Goal: Task Accomplishment & Management: Use online tool/utility

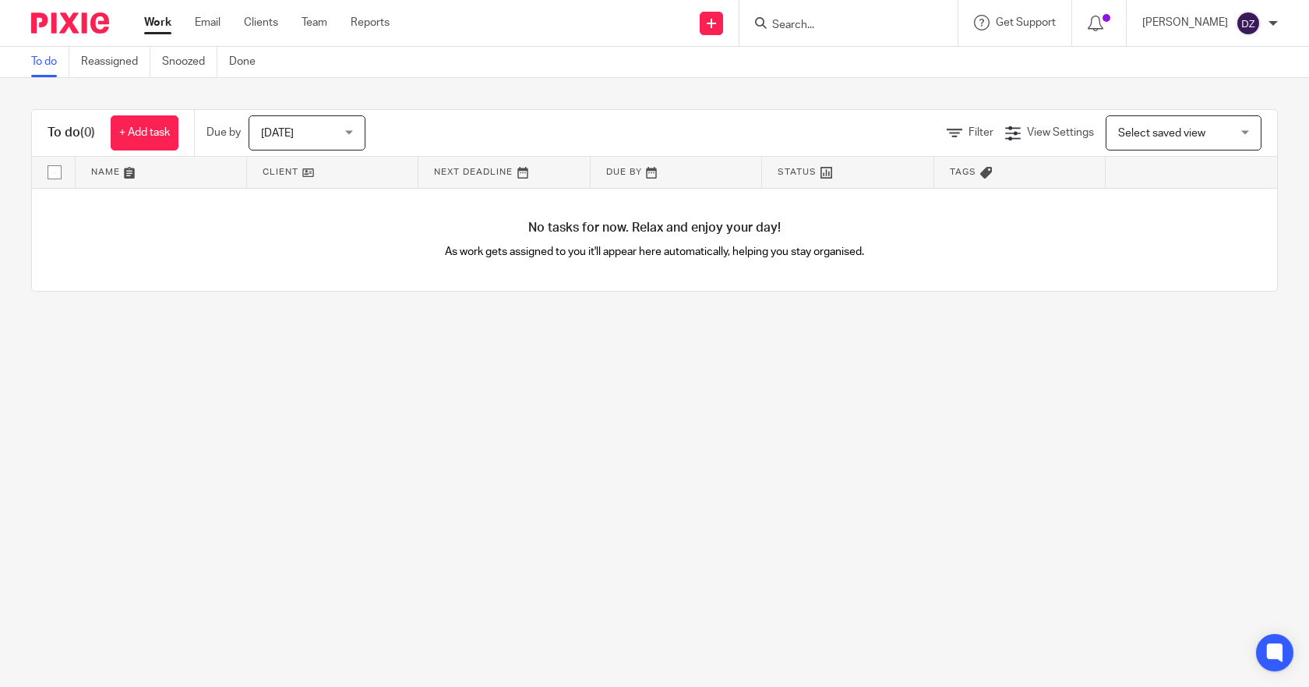
click at [298, 132] on span "[DATE]" at bounding box center [302, 132] width 83 height 33
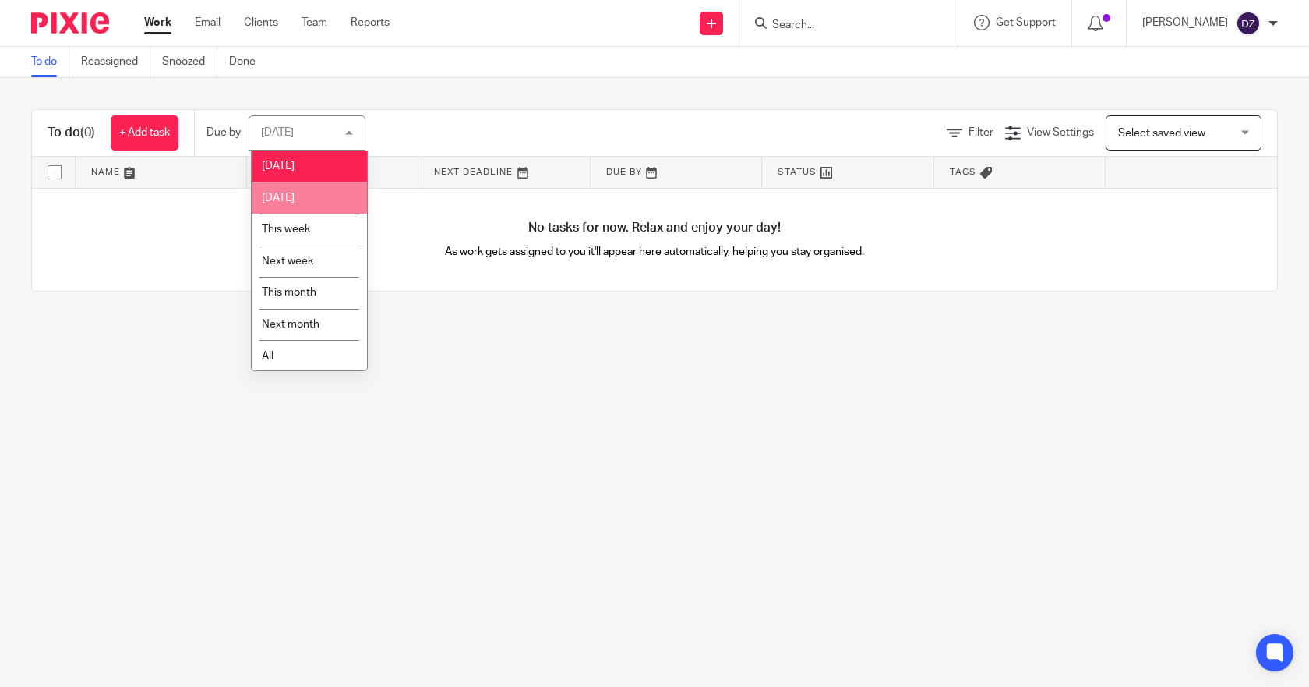
click at [295, 194] on span "[DATE]" at bounding box center [278, 197] width 33 height 11
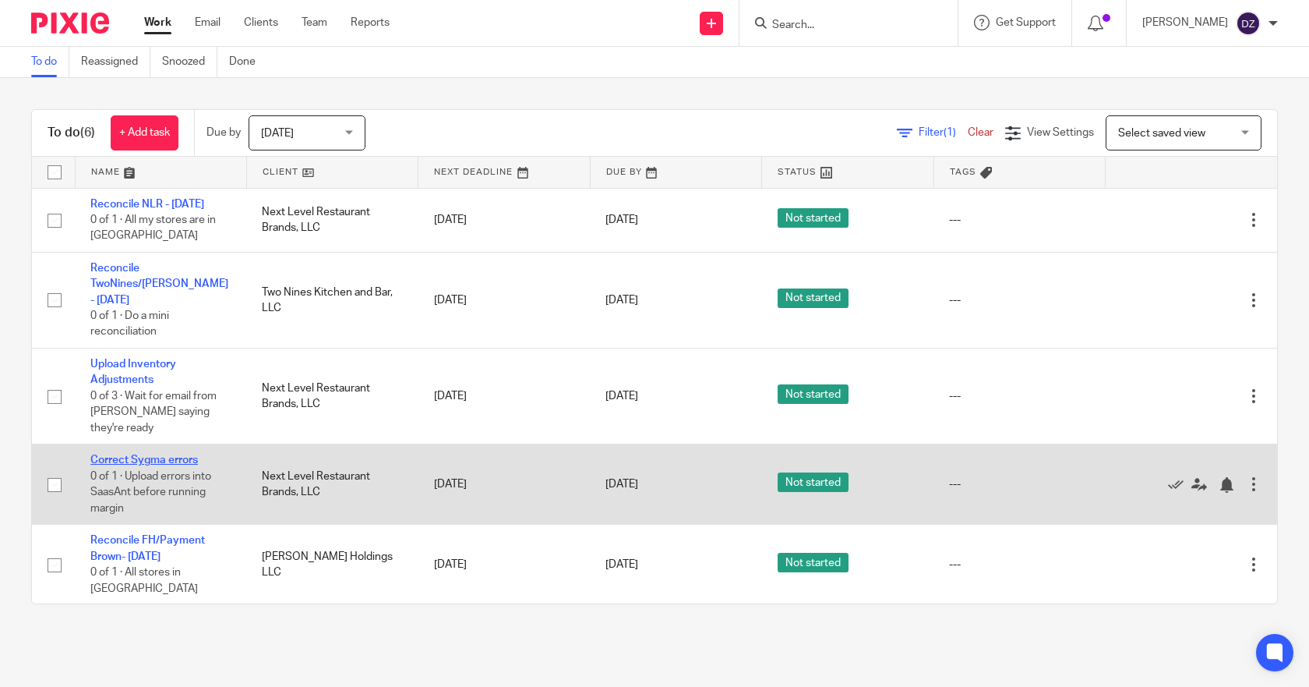
click at [164, 454] on link "Correct Sygma errors" at bounding box center [144, 459] width 108 height 11
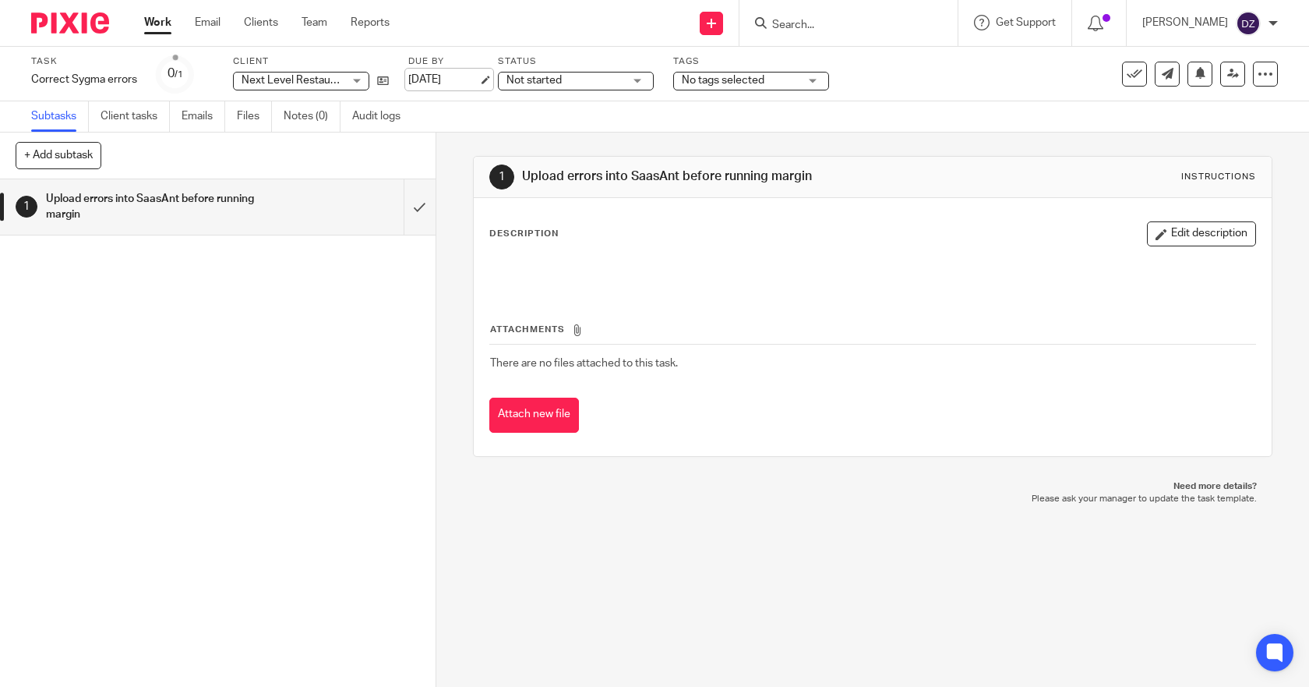
click at [459, 82] on link "[DATE]" at bounding box center [443, 80] width 70 height 16
click at [151, 19] on link "Work" at bounding box center [157, 23] width 27 height 16
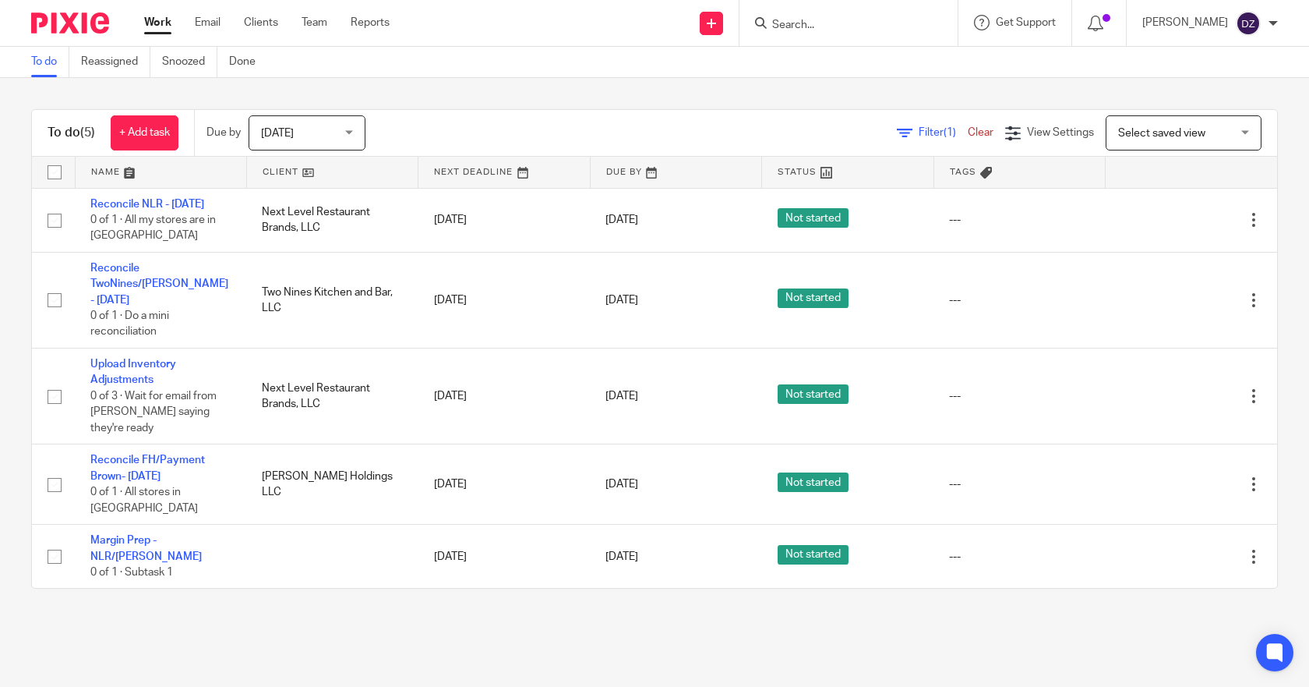
click at [352, 130] on div "[DATE] [DATE]" at bounding box center [307, 132] width 117 height 35
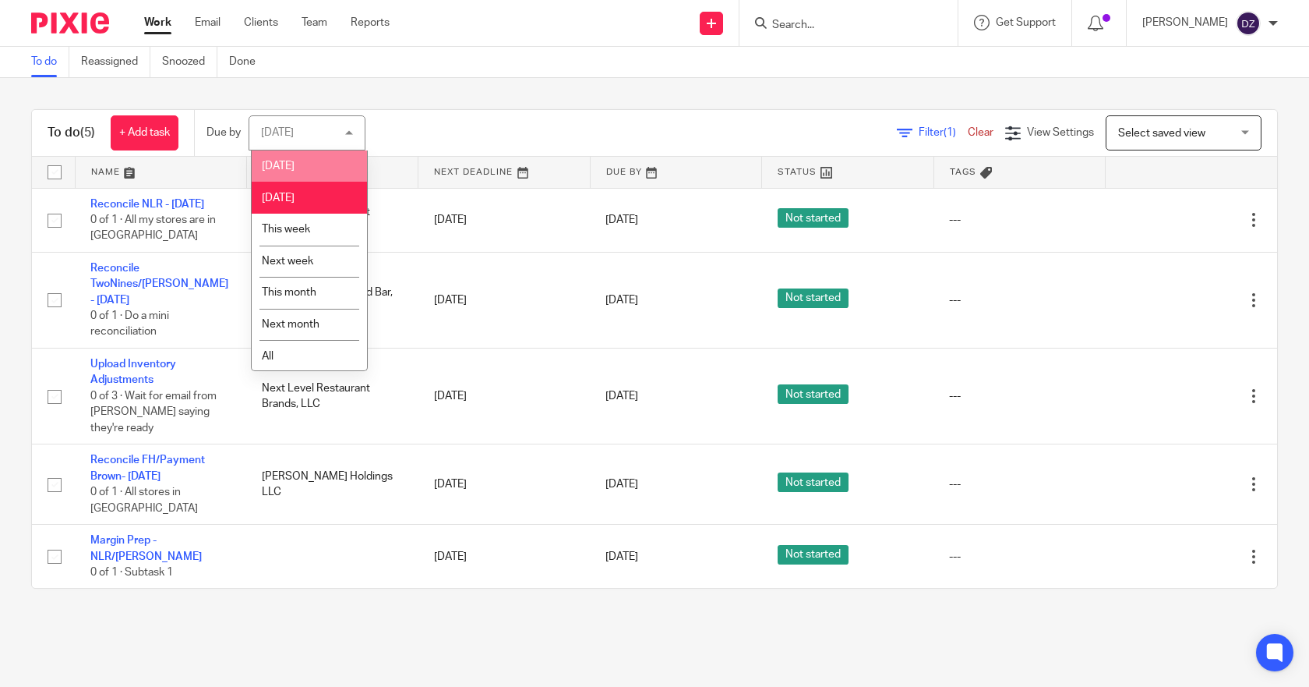
click at [274, 167] on span "[DATE]" at bounding box center [278, 166] width 33 height 11
